Goal: Find specific page/section: Find specific page/section

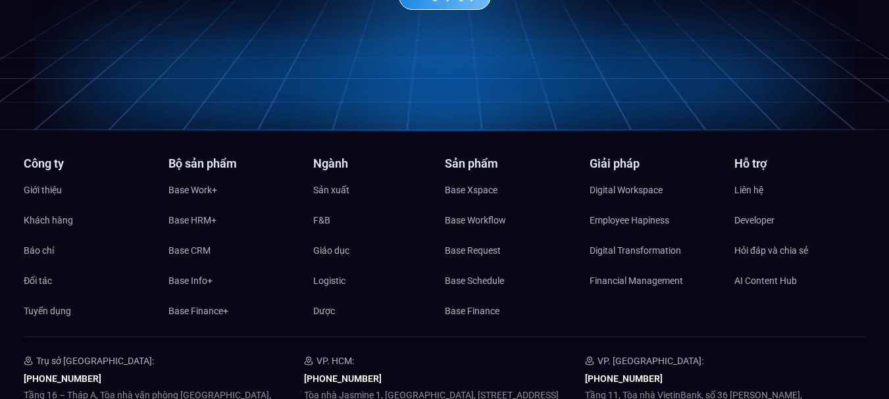
scroll to position [6246, 0]
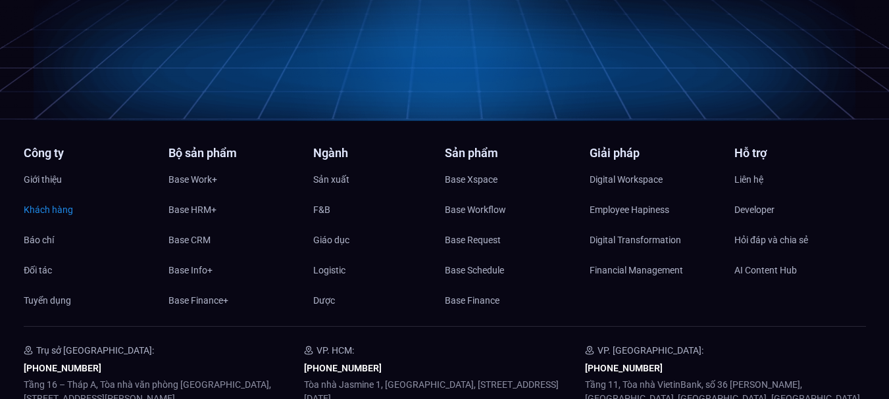
click at [34, 200] on span "Khách hàng" at bounding box center [48, 210] width 49 height 20
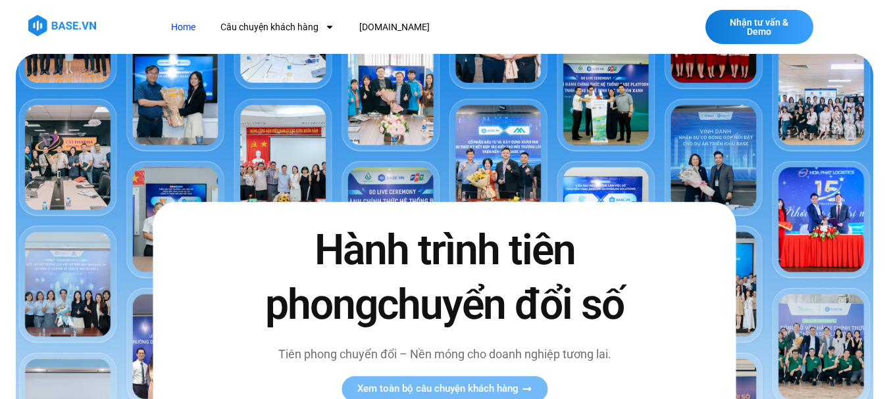
click at [186, 24] on link "Home" at bounding box center [183, 27] width 44 height 24
click at [758, 31] on span "Nhận tư vấn & Demo" at bounding box center [759, 27] width 82 height 18
